Goal: Task Accomplishment & Management: Complete application form

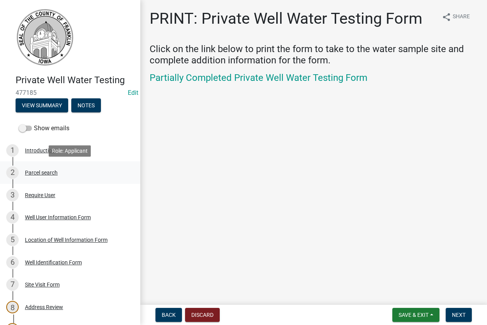
click at [40, 174] on div "Parcel search" at bounding box center [41, 172] width 33 height 5
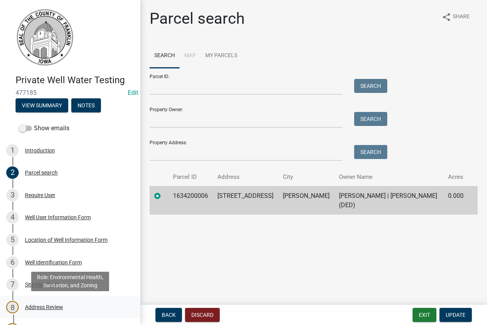
click at [35, 306] on div "Address Review" at bounding box center [44, 307] width 38 height 5
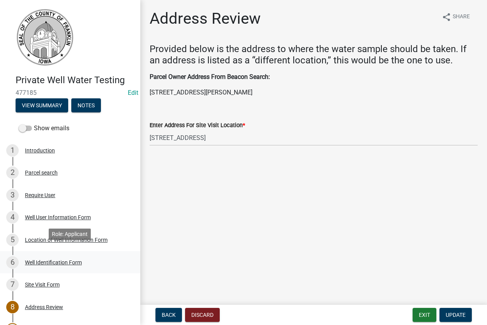
scroll to position [119, 0]
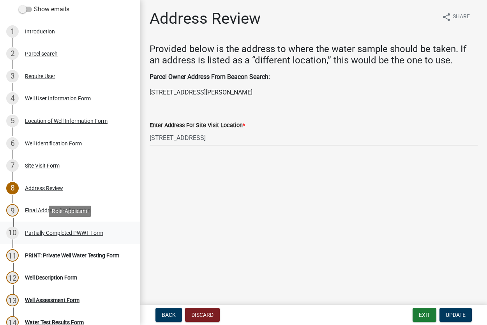
click at [40, 234] on div "Partially Completed PWWT Form" at bounding box center [64, 232] width 78 height 5
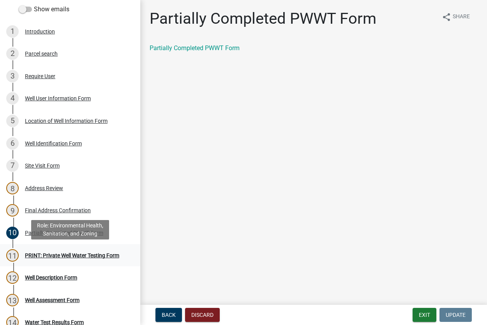
click at [54, 254] on div "11 PRINT: Private Well Water Testing Form" at bounding box center [66, 255] width 121 height 12
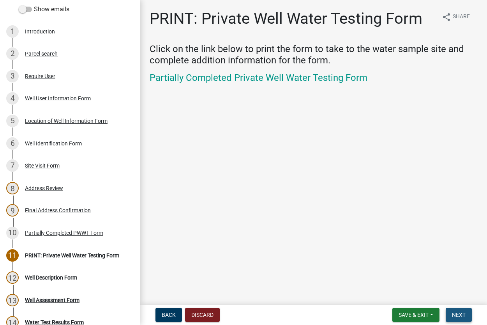
click at [455, 316] on span "Next" at bounding box center [459, 315] width 14 height 6
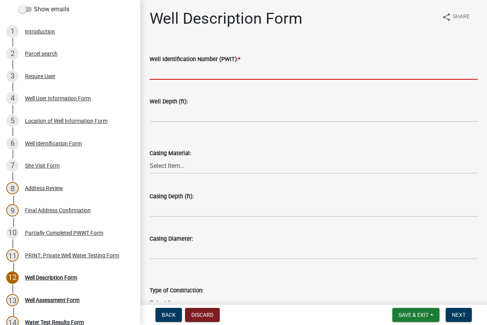
click at [174, 68] on input "Well Identification Number (PWIT): *" at bounding box center [313, 72] width 328 height 16
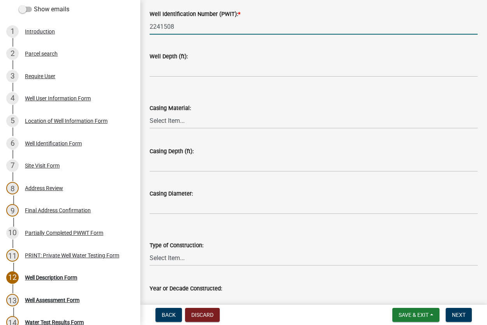
scroll to position [132, 0]
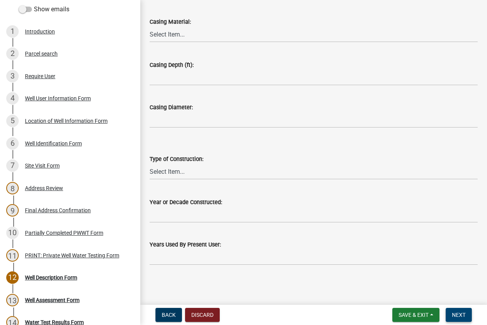
type input "2241508"
click at [453, 314] on span "Next" at bounding box center [459, 315] width 14 height 6
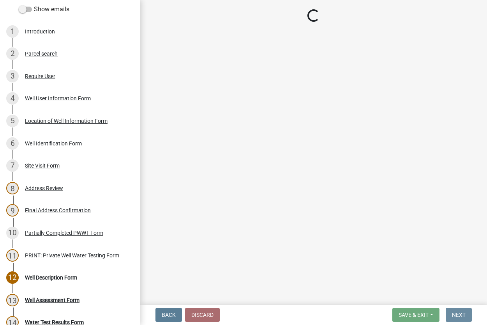
scroll to position [0, 0]
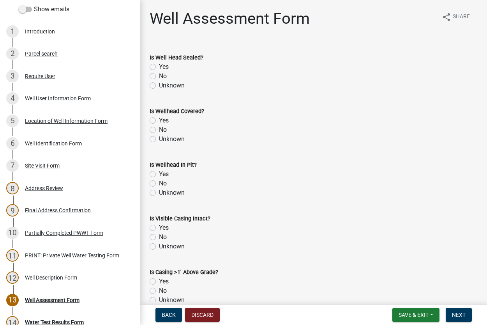
click at [159, 85] on label "Unknown" at bounding box center [172, 85] width 26 height 9
click at [159, 85] on input "Unknown" at bounding box center [161, 83] width 5 height 5
radio input "true"
click at [159, 122] on label "Yes" at bounding box center [164, 120] width 10 height 9
click at [159, 121] on input "Yes" at bounding box center [161, 118] width 5 height 5
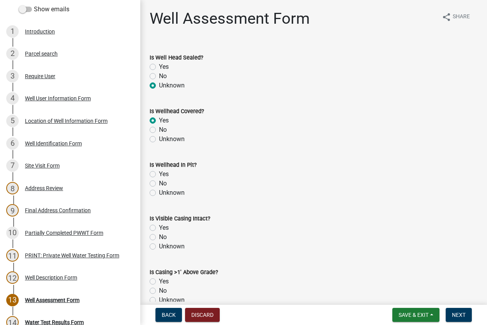
radio input "true"
click at [159, 176] on label "Yes" at bounding box center [164, 174] width 10 height 9
click at [159, 175] on input "Yes" at bounding box center [161, 172] width 5 height 5
radio input "true"
click at [159, 248] on label "Unknown" at bounding box center [172, 246] width 26 height 9
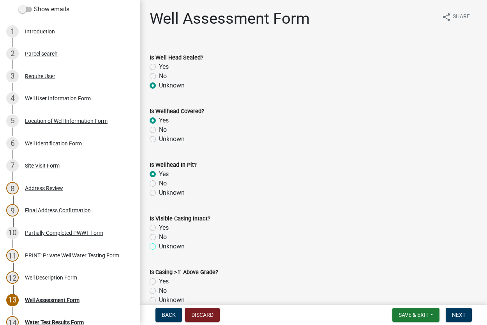
click at [159, 247] on input "Unknown" at bounding box center [161, 244] width 5 height 5
radio input "true"
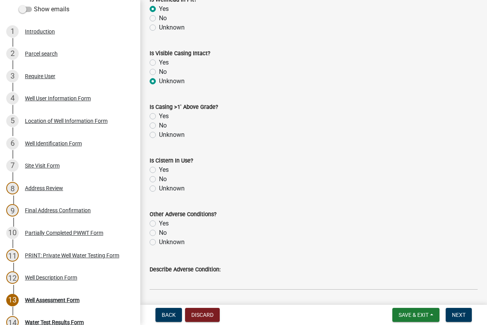
scroll to position [177, 0]
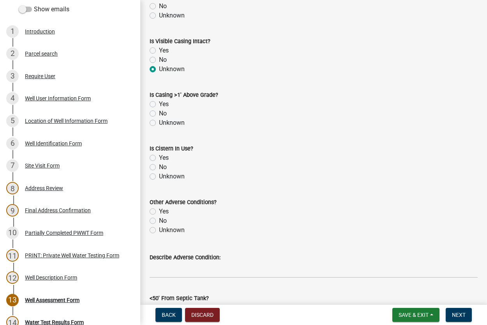
click at [159, 113] on label "No" at bounding box center [163, 113] width 8 height 9
click at [159, 113] on input "No" at bounding box center [161, 111] width 5 height 5
radio input "true"
click at [159, 169] on label "No" at bounding box center [163, 167] width 8 height 9
click at [159, 168] on input "No" at bounding box center [161, 165] width 5 height 5
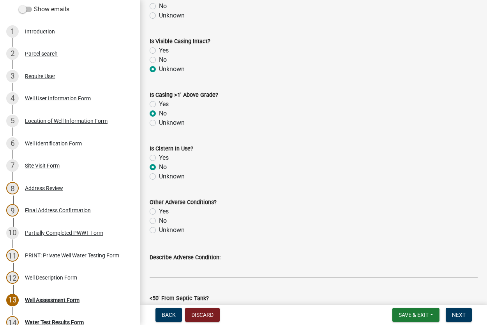
radio input "true"
click at [159, 231] on label "Unknown" at bounding box center [172, 230] width 26 height 9
click at [159, 231] on input "Unknown" at bounding box center [161, 228] width 5 height 5
radio input "true"
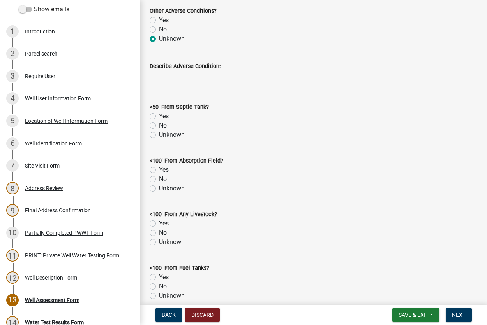
scroll to position [399, 0]
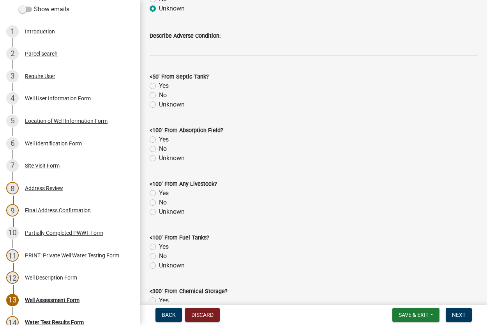
click at [159, 95] on label "No" at bounding box center [163, 95] width 8 height 9
click at [159, 95] on input "No" at bounding box center [161, 93] width 5 height 5
radio input "true"
click at [159, 149] on label "No" at bounding box center [163, 148] width 8 height 9
click at [159, 149] on input "No" at bounding box center [161, 146] width 5 height 5
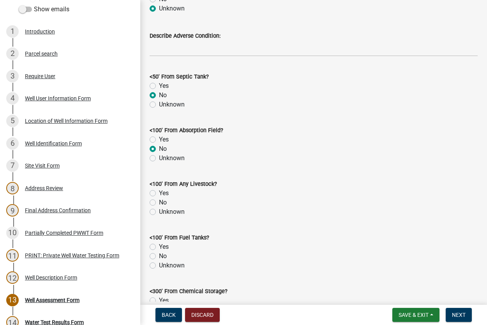
radio input "true"
click at [159, 202] on label "No" at bounding box center [163, 202] width 8 height 9
click at [159, 202] on input "No" at bounding box center [161, 200] width 5 height 5
radio input "true"
click at [159, 257] on label "No" at bounding box center [163, 256] width 8 height 9
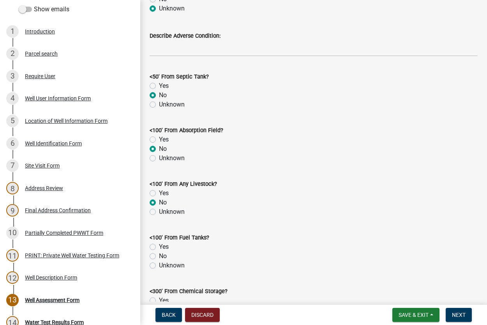
click at [159, 257] on input "No" at bounding box center [161, 254] width 5 height 5
radio input "true"
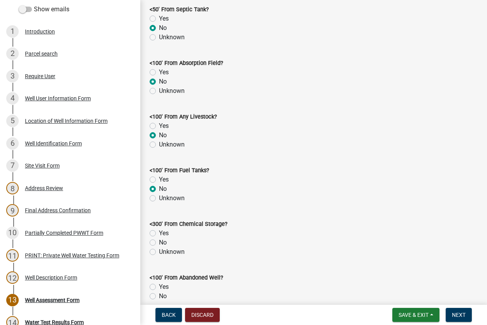
scroll to position [577, 0]
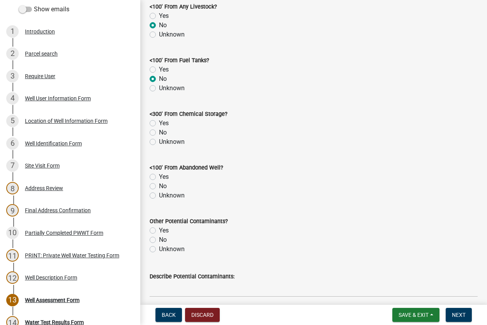
click at [159, 134] on label "No" at bounding box center [163, 132] width 8 height 9
click at [159, 133] on input "No" at bounding box center [161, 130] width 5 height 5
radio input "true"
click at [159, 186] on label "No" at bounding box center [163, 186] width 8 height 9
click at [159, 186] on input "No" at bounding box center [161, 184] width 5 height 5
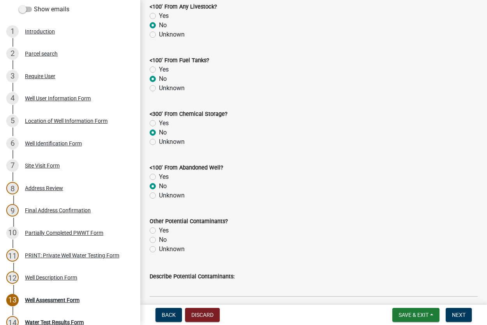
radio input "true"
click at [159, 239] on label "No" at bounding box center [163, 239] width 8 height 9
click at [159, 239] on input "No" at bounding box center [161, 237] width 5 height 5
radio input "true"
click at [159, 251] on label "Unknown" at bounding box center [172, 249] width 26 height 9
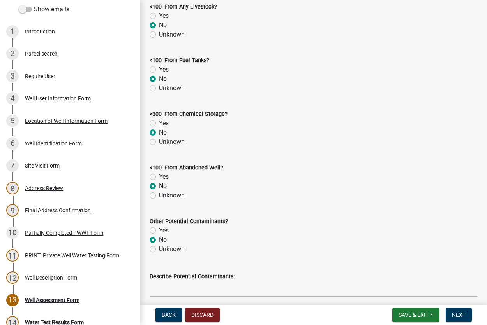
click at [159, 250] on input "Unknown" at bounding box center [161, 247] width 5 height 5
radio input "true"
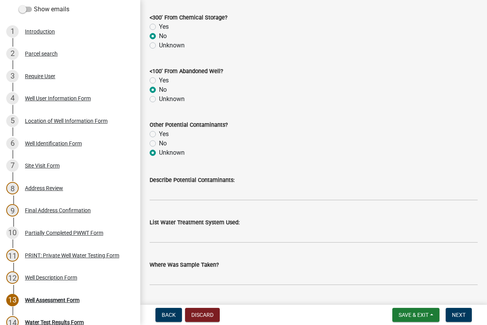
scroll to position [754, 0]
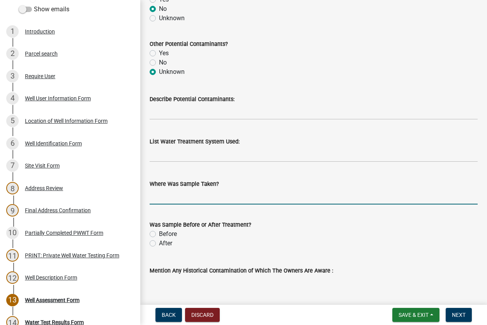
drag, startPoint x: 183, startPoint y: 199, endPoint x: 206, endPoint y: 200, distance: 22.6
click at [184, 199] on input "Where Was Sample Taken?" at bounding box center [313, 197] width 328 height 16
type input "outside spigot"
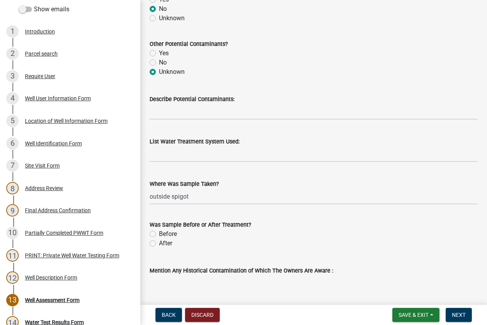
click at [159, 232] on label "Before" at bounding box center [168, 234] width 18 height 9
click at [159, 232] on input "Before" at bounding box center [161, 232] width 5 height 5
radio input "true"
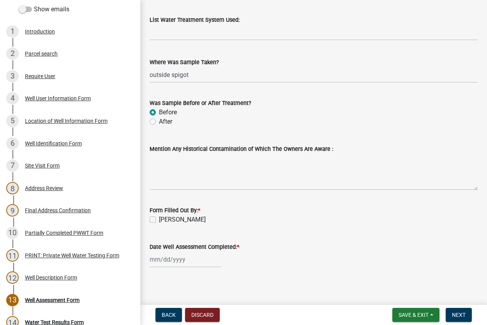
scroll to position [879, 0]
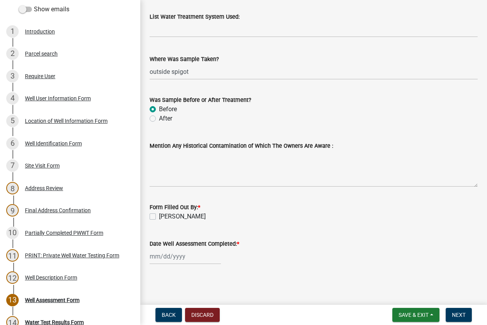
click at [159, 218] on label "[PERSON_NAME]" at bounding box center [182, 216] width 47 height 9
click at [159, 217] on input "[PERSON_NAME]" at bounding box center [161, 214] width 5 height 5
checkbox input "true"
select select "9"
select select "2025"
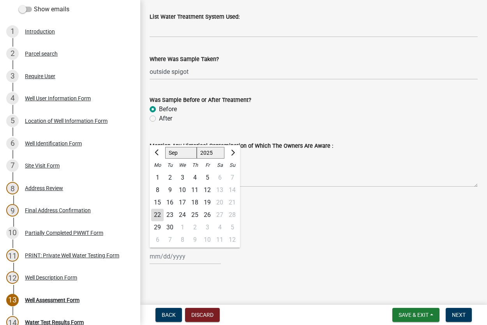
click at [162, 257] on input "Date Well Assessment Completed: *" at bounding box center [184, 257] width 71 height 16
click at [173, 203] on div "16" at bounding box center [169, 203] width 12 height 12
type input "[DATE]"
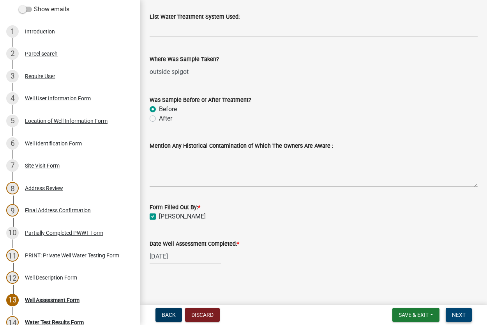
click at [456, 314] on span "Next" at bounding box center [459, 315] width 14 height 6
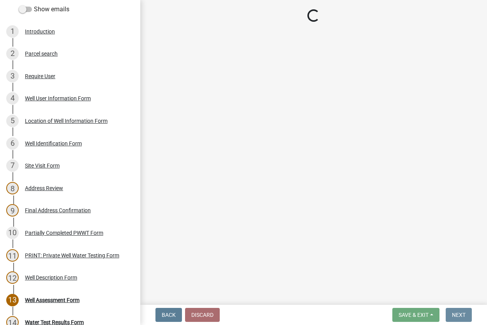
scroll to position [0, 0]
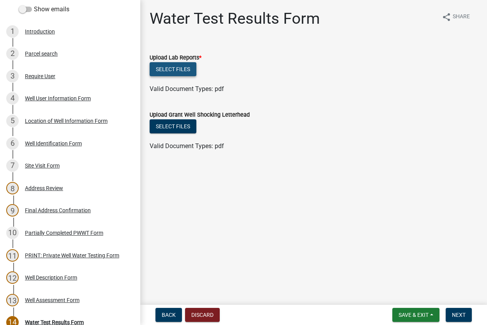
click at [176, 67] on button "Select files" at bounding box center [172, 69] width 47 height 14
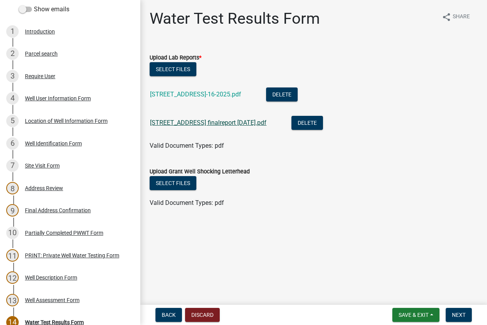
click at [204, 123] on link "[STREET_ADDRESS] finalreport [DATE].pdf" at bounding box center [208, 122] width 116 height 7
click at [172, 186] on button "Select files" at bounding box center [172, 183] width 47 height 14
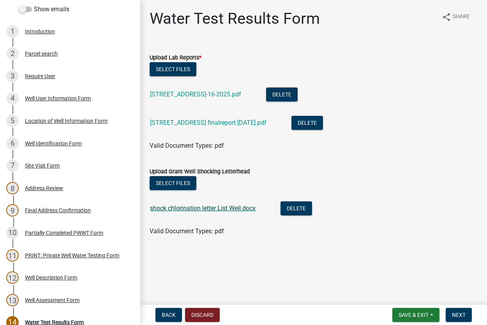
click at [189, 208] on link "shock chlorination letter List Well.docx" at bounding box center [202, 208] width 105 height 7
click at [458, 316] on span "Next" at bounding box center [459, 315] width 14 height 6
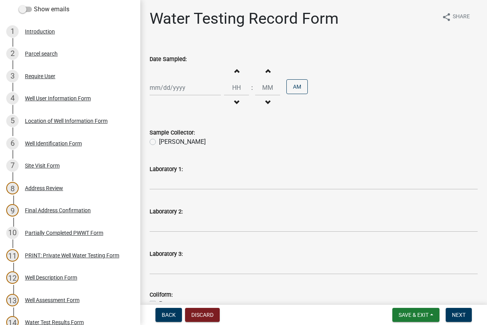
click at [177, 88] on input "Date Sampled:" at bounding box center [184, 88] width 71 height 16
select select "9"
select select "2025"
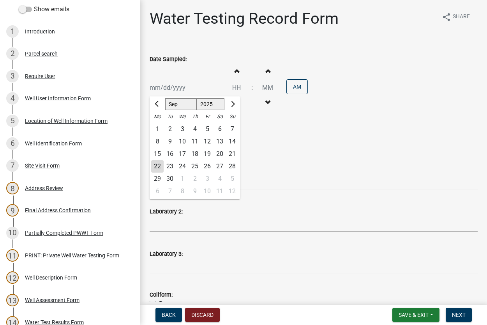
click at [171, 151] on div "16" at bounding box center [169, 154] width 12 height 12
type input "[DATE]"
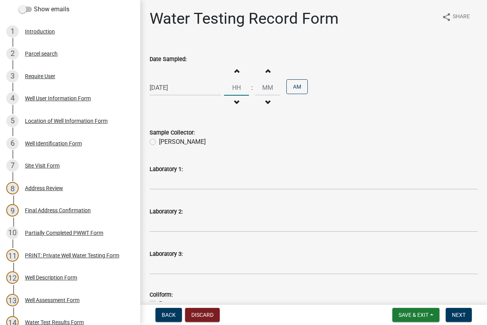
click at [244, 84] on input "Hours" at bounding box center [236, 88] width 25 height 16
type input "10"
type input "00"
click at [159, 142] on label "[PERSON_NAME]" at bounding box center [182, 141] width 47 height 9
click at [159, 142] on input "[PERSON_NAME]" at bounding box center [161, 139] width 5 height 5
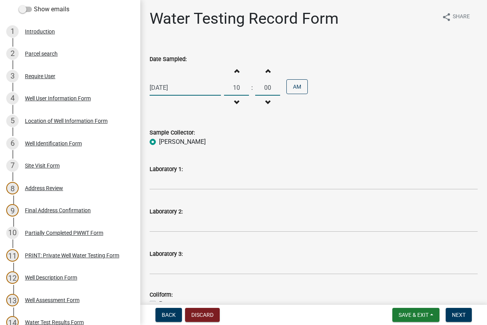
radio input "true"
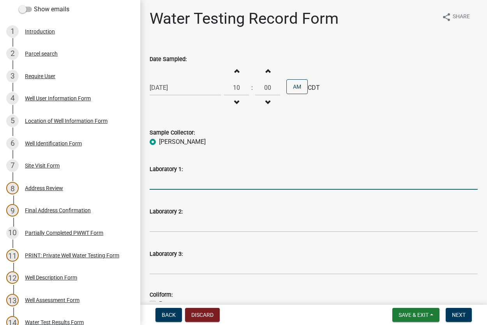
click at [193, 177] on input "Laboratory 1:" at bounding box center [313, 182] width 328 height 16
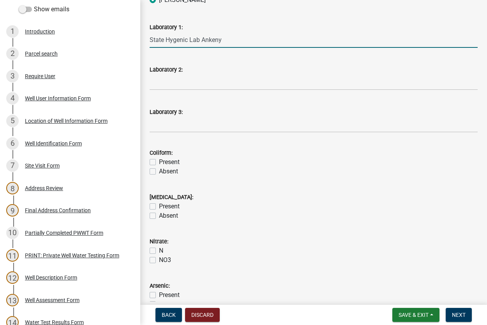
scroll to position [177, 0]
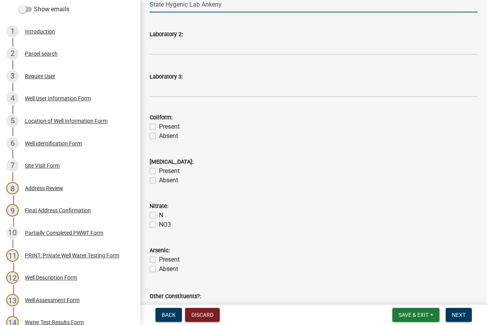
type input "State Hygenic Lab Ankeny"
click at [159, 127] on label "Present" at bounding box center [169, 126] width 21 height 9
click at [159, 127] on input "Present" at bounding box center [161, 124] width 5 height 5
checkbox input "true"
checkbox input "false"
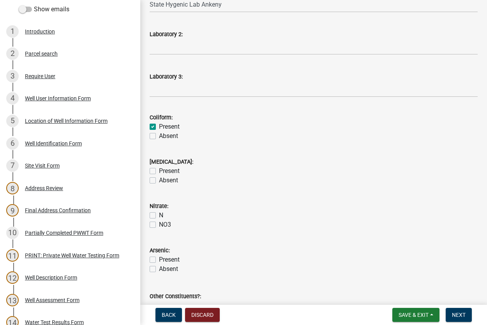
click at [159, 179] on label "Absent" at bounding box center [168, 180] width 19 height 9
click at [159, 179] on input "Absent" at bounding box center [161, 178] width 5 height 5
checkbox input "true"
checkbox input "false"
checkbox input "true"
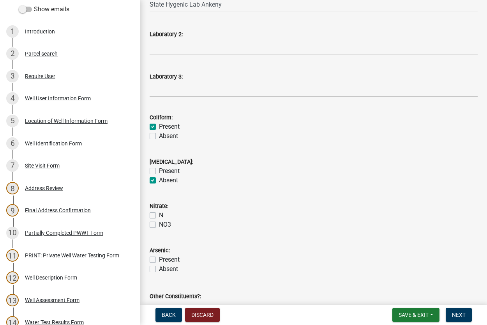
click at [159, 215] on label "N" at bounding box center [161, 215] width 4 height 9
click at [159, 215] on input "N" at bounding box center [161, 213] width 5 height 5
checkbox input "true"
checkbox input "false"
click at [159, 269] on label "Absent" at bounding box center [168, 269] width 19 height 9
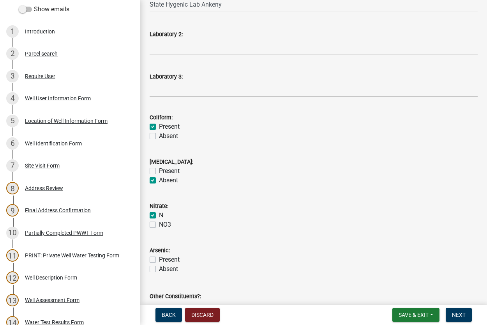
click at [159, 269] on input "Absent" at bounding box center [161, 267] width 5 height 5
checkbox input "true"
checkbox input "false"
checkbox input "true"
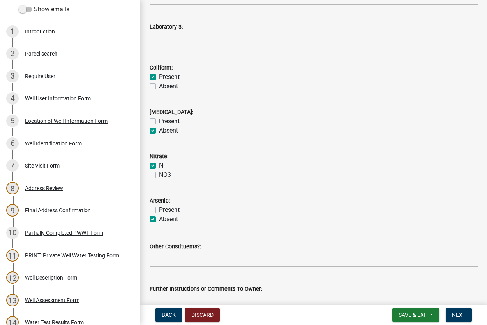
scroll to position [272, 0]
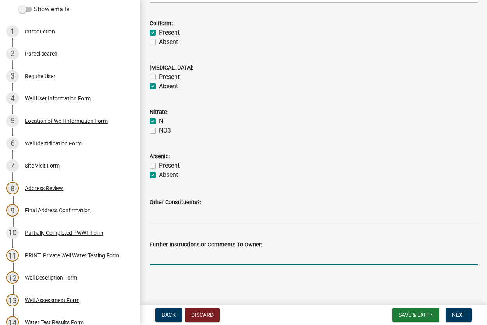
drag, startPoint x: 171, startPoint y: 259, endPoint x: 175, endPoint y: 258, distance: 4.1
click at [172, 259] on input "Further Instructions or Comments To Owner:" at bounding box center [313, 257] width 328 height 16
click at [388, 257] on input "The Coliform level is high and the well should be shock chlorinated (see attach…" at bounding box center [313, 257] width 328 height 16
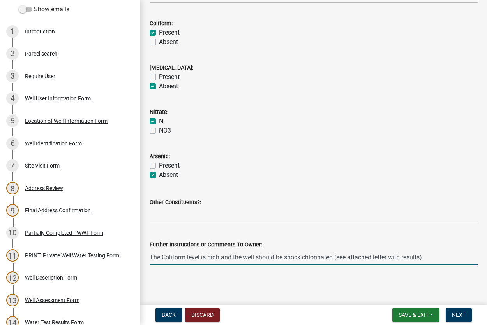
drag, startPoint x: 388, startPoint y: 257, endPoint x: 374, endPoint y: 255, distance: 14.4
click at [374, 255] on input "The Coliform level is high and the well should be shock chlorinated (see attach…" at bounding box center [313, 257] width 328 height 16
click at [347, 256] on input "The Coliform level is high and the well should be shock chlorinated (see attach…" at bounding box center [313, 257] width 328 height 16
type input "The Coliform level is high and the well should be shock chlorinated (see letter…"
click at [455, 313] on span "Next" at bounding box center [459, 315] width 14 height 6
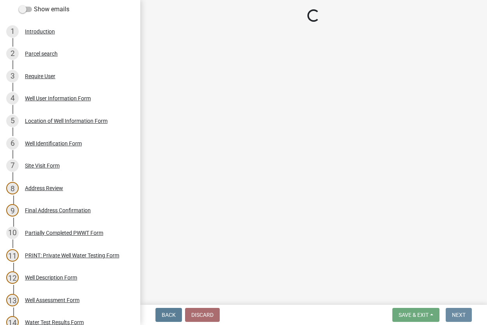
scroll to position [0, 0]
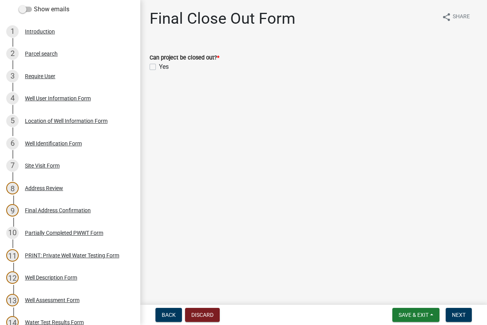
click at [159, 66] on label "Yes" at bounding box center [164, 66] width 10 height 9
click at [159, 66] on input "Yes" at bounding box center [161, 64] width 5 height 5
checkbox input "true"
click at [448, 316] on button "Next" at bounding box center [458, 315] width 26 height 14
